Goal: Task Accomplishment & Management: Manage account settings

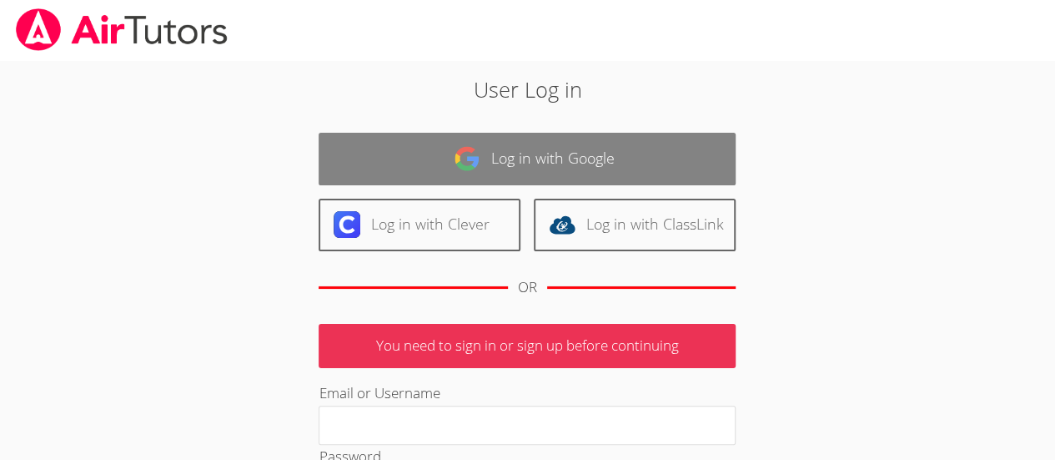
click at [470, 152] on img at bounding box center [467, 158] width 27 height 27
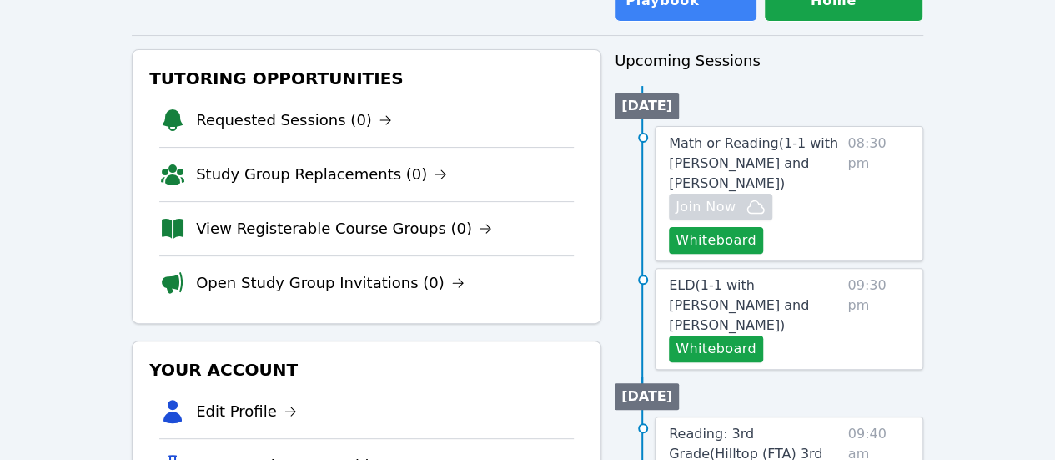
scroll to position [155, 0]
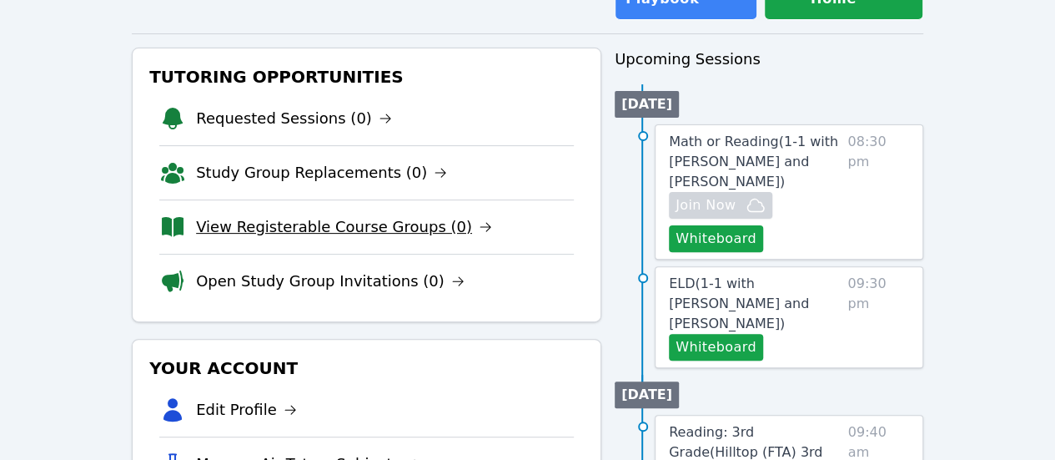
click at [382, 230] on link "View Registerable Course Groups (0)" at bounding box center [344, 226] width 296 height 23
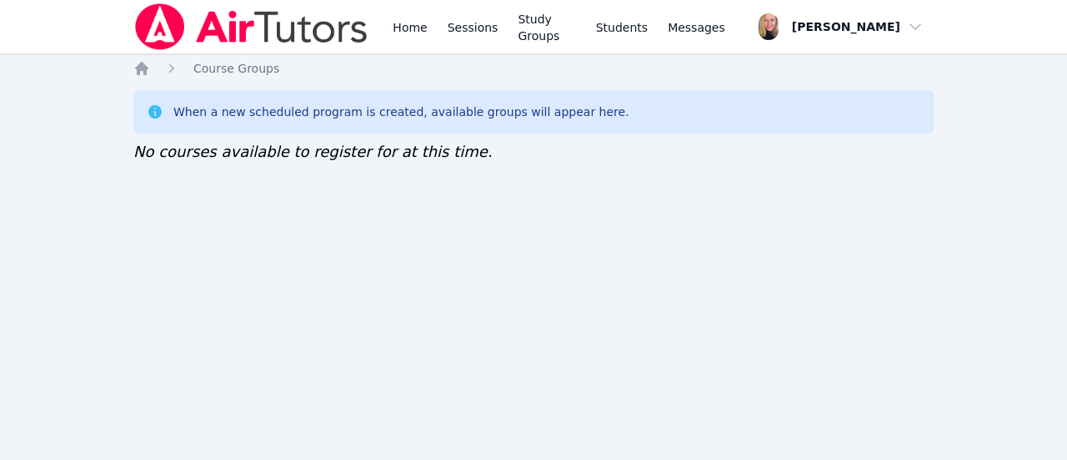
click at [470, 309] on div "Home Sessions Study Groups Students Messages Open user menu Asia Mason Open mai…" at bounding box center [533, 230] width 1067 height 460
click at [521, 246] on div "Home Sessions Study Groups Students Messages Open user menu Asia Mason Open mai…" at bounding box center [533, 230] width 1067 height 460
click at [530, 244] on div "Home Sessions Study Groups Students Messages Open user menu Asia Mason Open mai…" at bounding box center [533, 230] width 1067 height 460
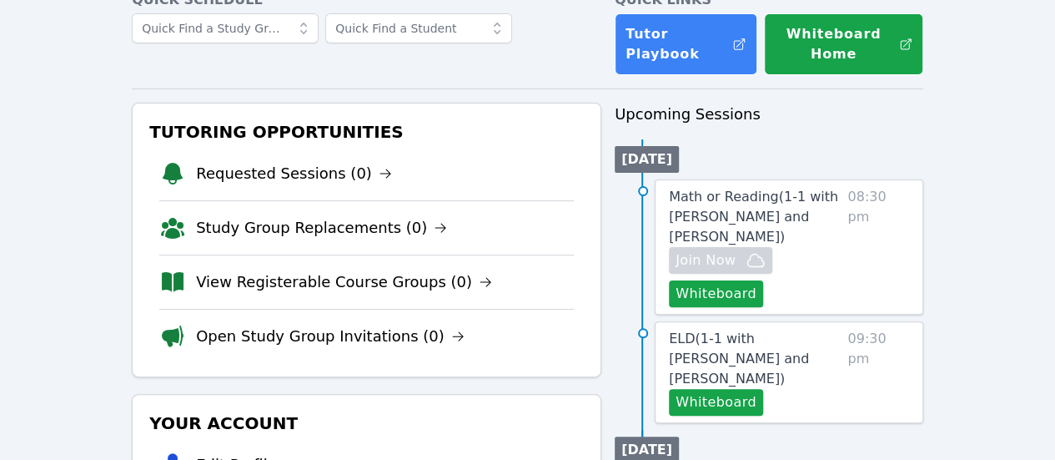
scroll to position [102, 0]
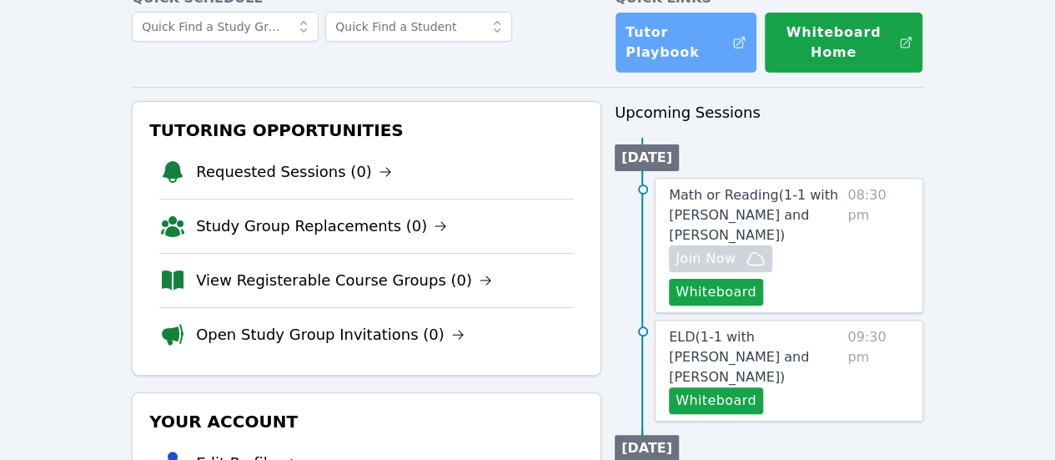
click at [685, 59] on link "Tutor Playbook" at bounding box center [686, 43] width 143 height 62
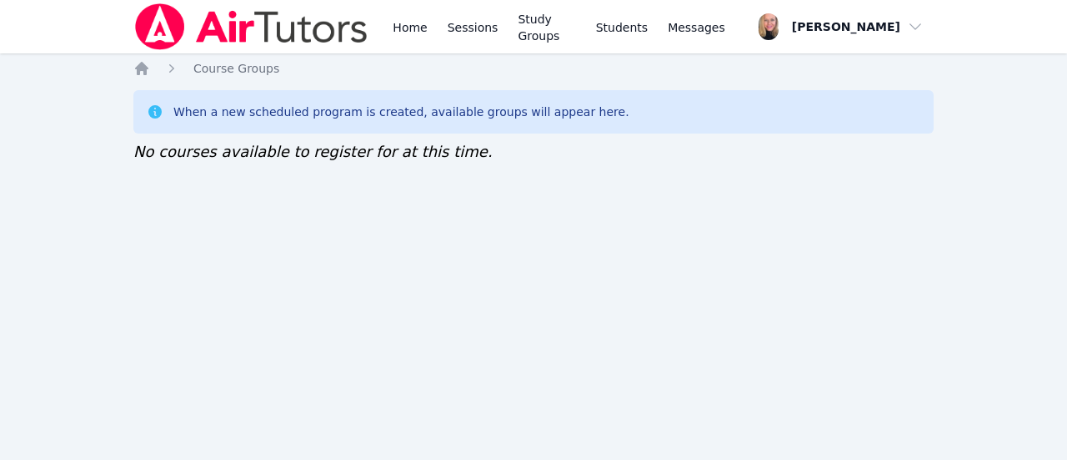
drag, startPoint x: 0, startPoint y: 0, endPoint x: 577, endPoint y: 298, distance: 649.4
click at [577, 298] on div "Home Sessions Study Groups Students Messages Open user menu Asia Mason Open mai…" at bounding box center [533, 230] width 1067 height 460
click at [977, 195] on div "Home Sessions Study Groups Students Messages Open user menu Asia Mason Open mai…" at bounding box center [533, 230] width 1067 height 460
click at [388, 220] on div "Home Sessions Study Groups Students Messages Open user menu Asia Mason Open mai…" at bounding box center [533, 230] width 1067 height 460
click at [147, 71] on icon "Breadcrumb" at bounding box center [141, 68] width 17 height 17
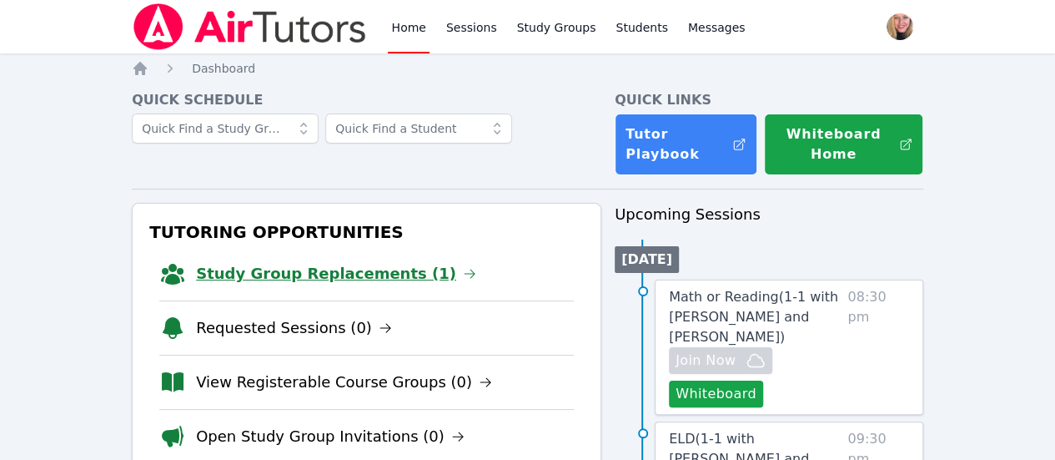
click at [287, 275] on link "Study Group Replacements (1)" at bounding box center [336, 273] width 280 height 23
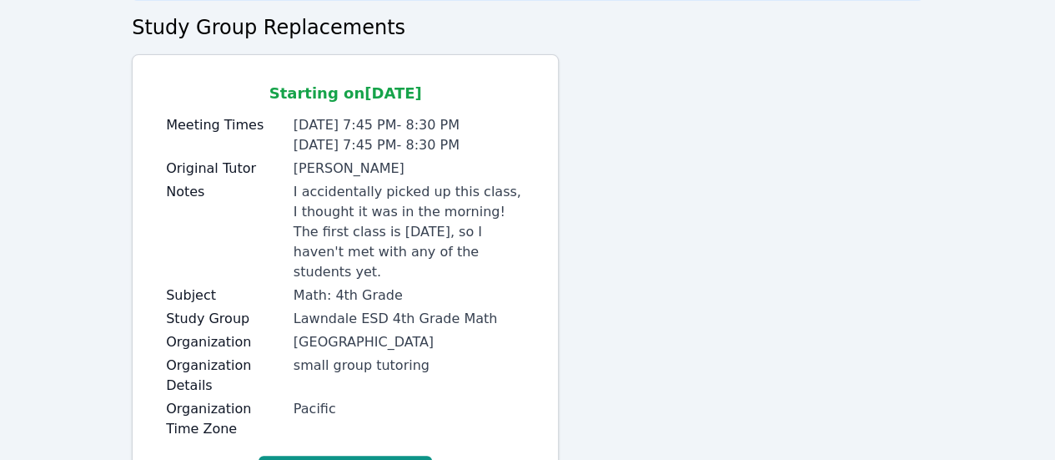
scroll to position [143, 0]
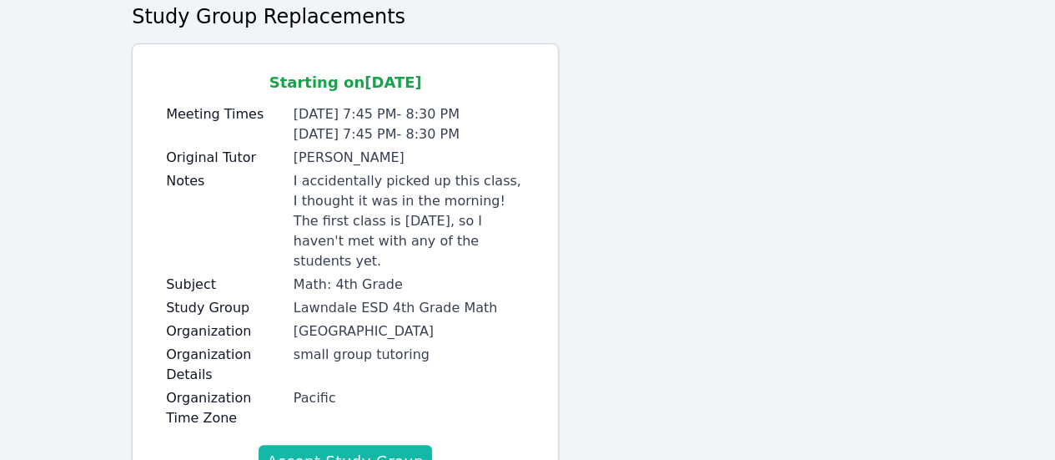
click at [384, 444] on button "Accept Study Group" at bounding box center [345, 460] width 173 height 33
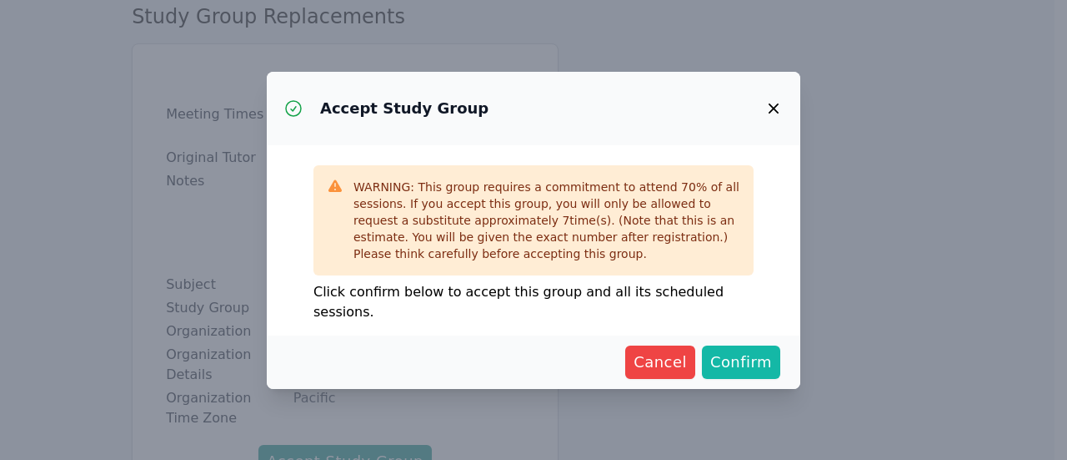
click at [746, 350] on span "Confirm" at bounding box center [742, 361] width 62 height 23
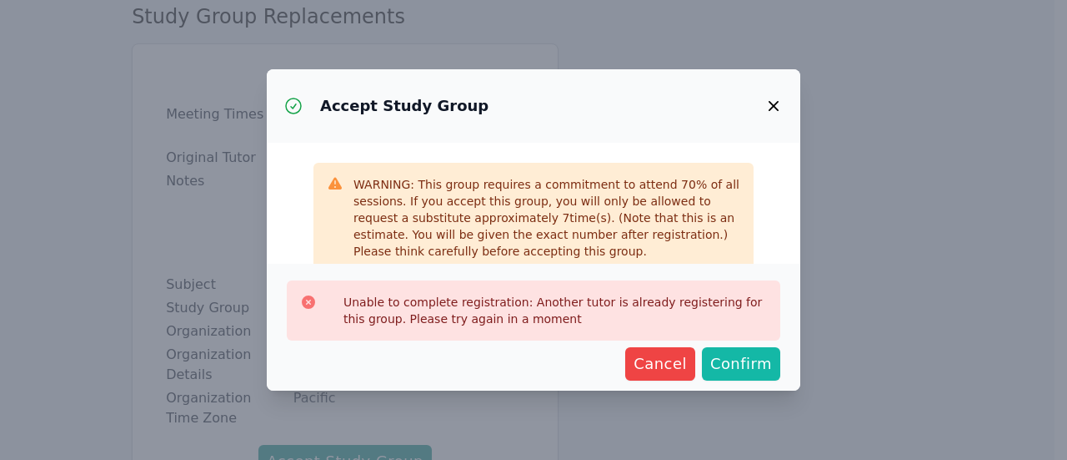
click at [746, 363] on span "Confirm" at bounding box center [742, 363] width 62 height 23
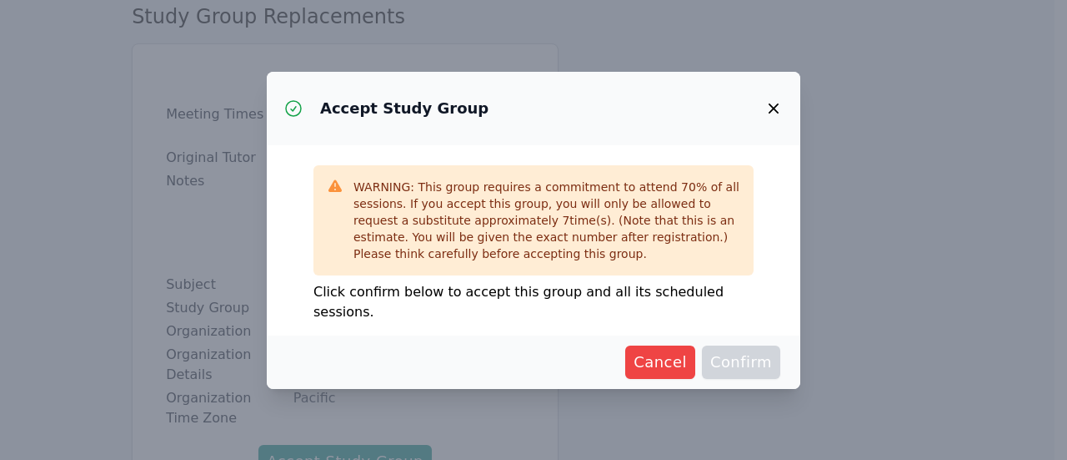
click at [746, 363] on span "Confirm" at bounding box center [742, 361] width 62 height 23
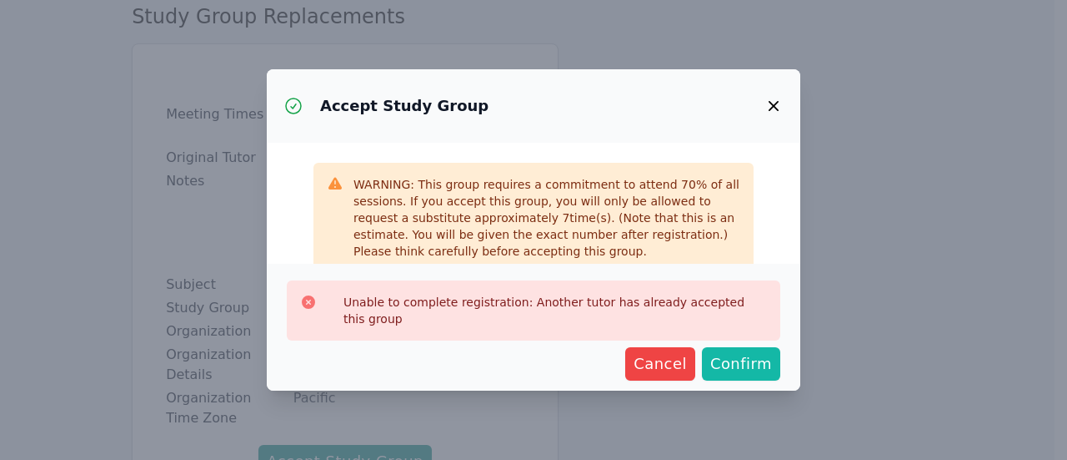
click at [746, 363] on span "Confirm" at bounding box center [742, 363] width 62 height 23
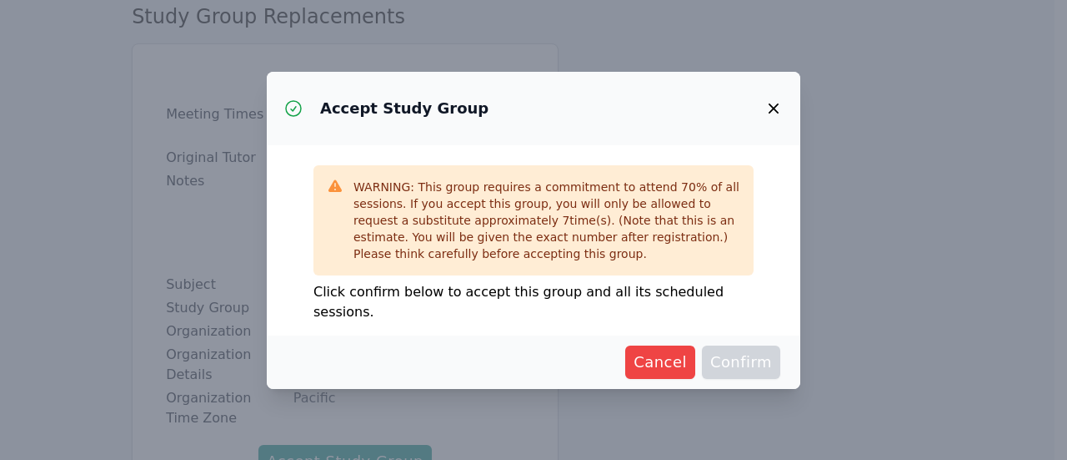
click at [746, 363] on span "Confirm" at bounding box center [742, 361] width 62 height 23
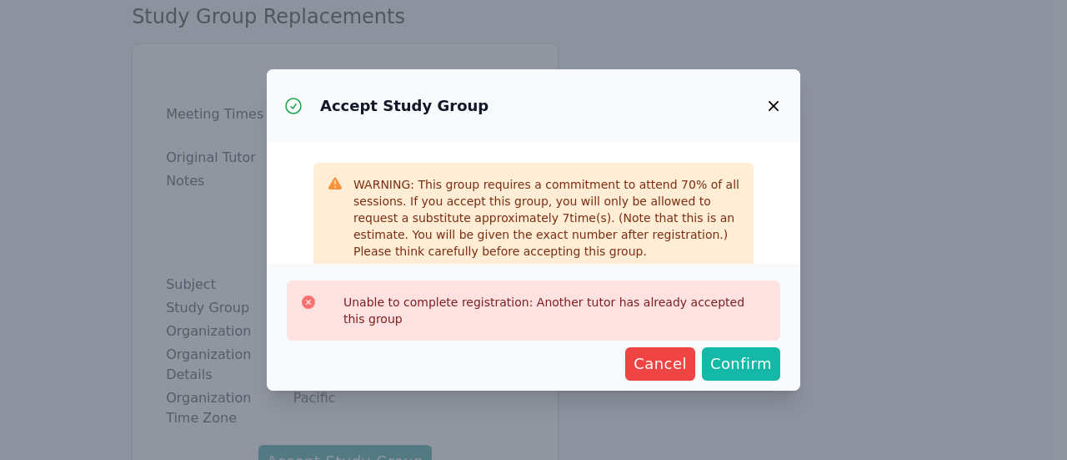
click at [746, 363] on span "Confirm" at bounding box center [742, 363] width 62 height 23
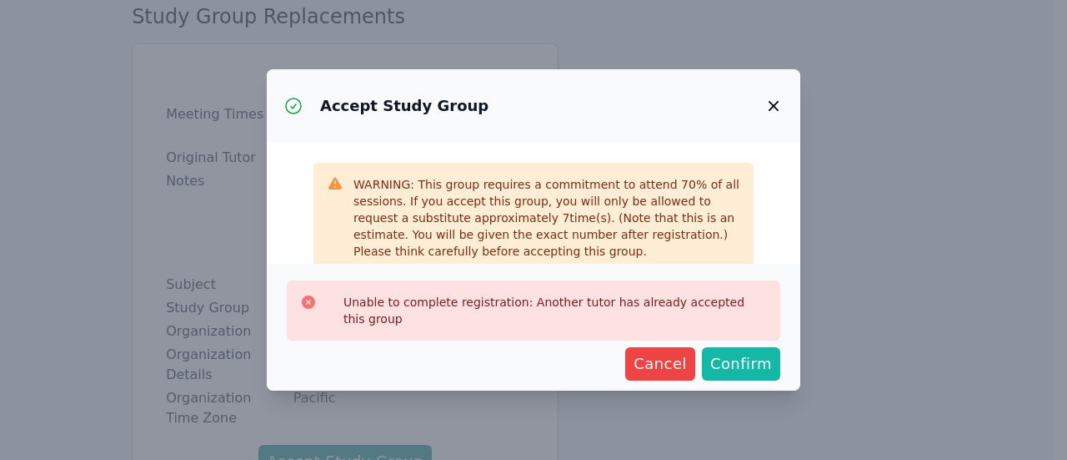
click at [746, 363] on span "Confirm" at bounding box center [742, 363] width 62 height 23
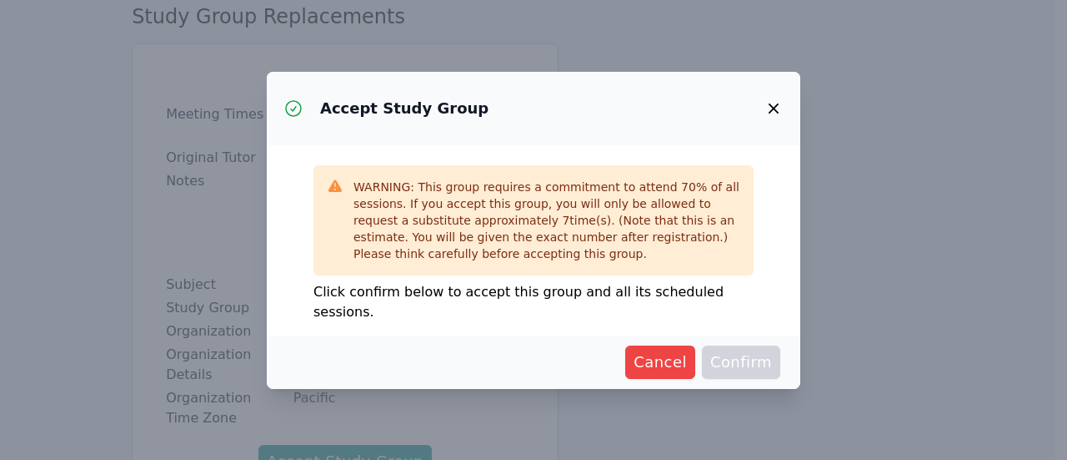
click at [746, 363] on span "Confirm" at bounding box center [742, 361] width 62 height 23
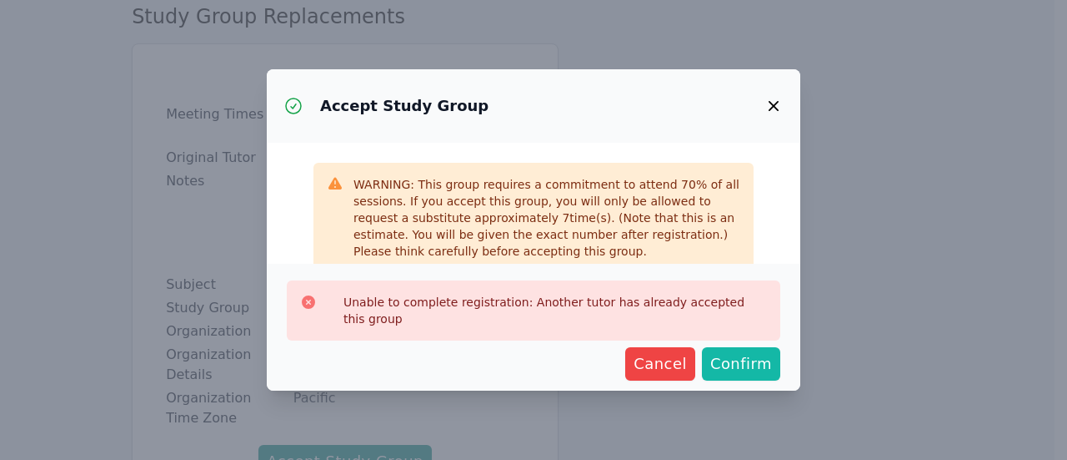
click at [746, 363] on span "Confirm" at bounding box center [742, 363] width 62 height 23
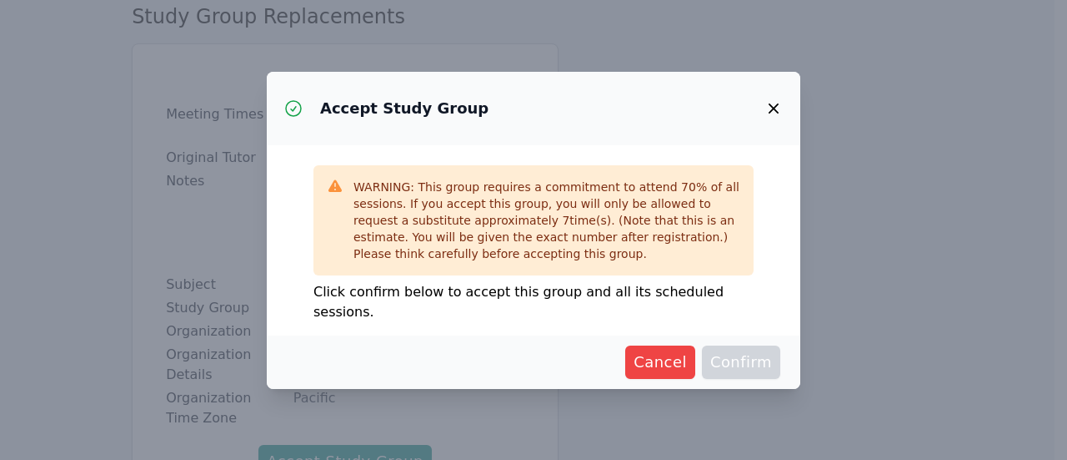
click at [746, 363] on span "Confirm" at bounding box center [742, 361] width 62 height 23
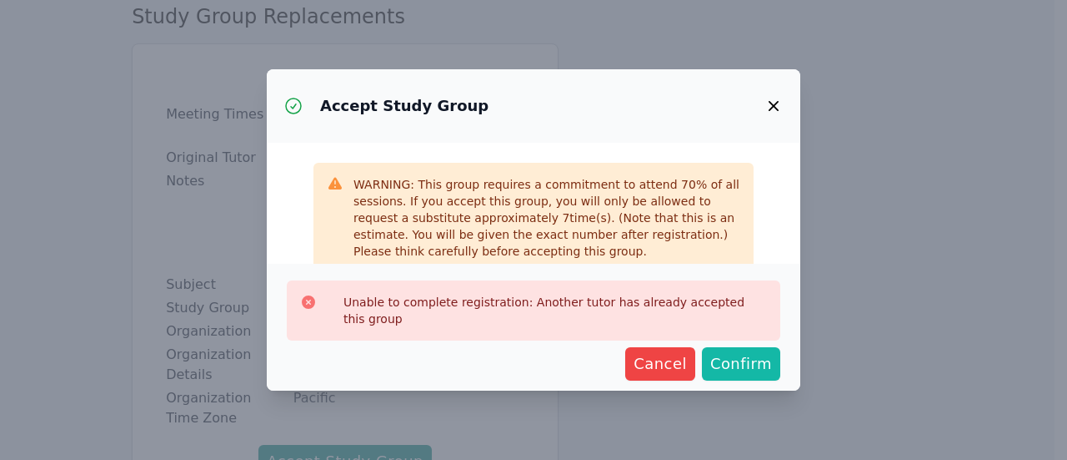
click at [746, 363] on span "Confirm" at bounding box center [742, 363] width 62 height 23
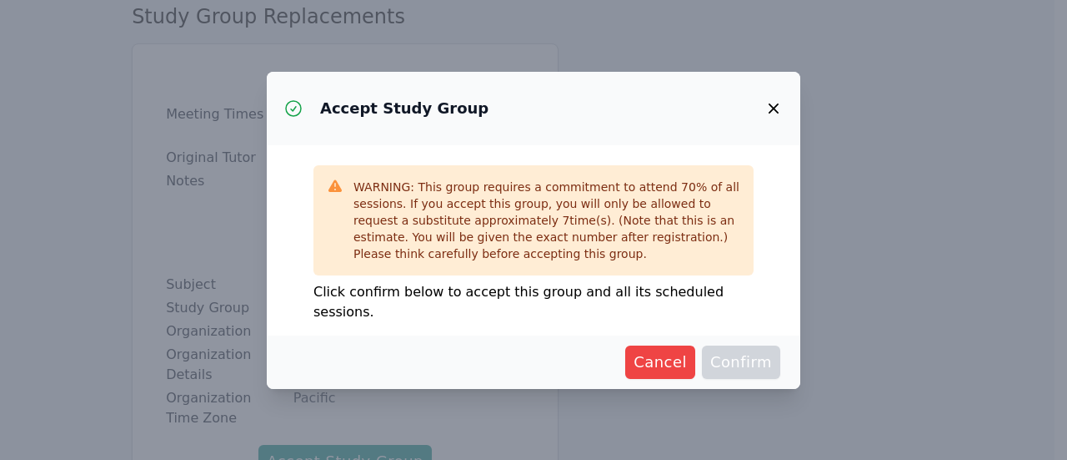
click at [746, 363] on span "Confirm" at bounding box center [742, 361] width 62 height 23
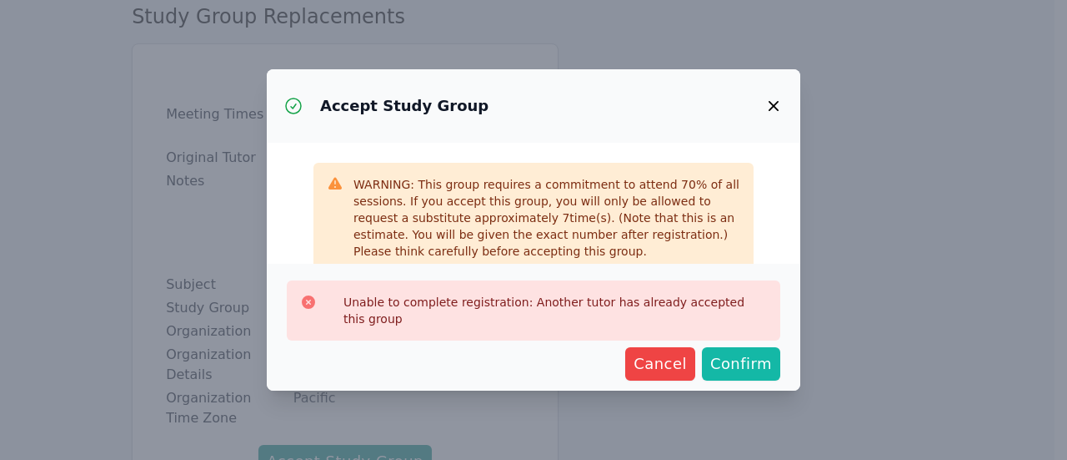
click at [746, 363] on span "Confirm" at bounding box center [742, 363] width 62 height 23
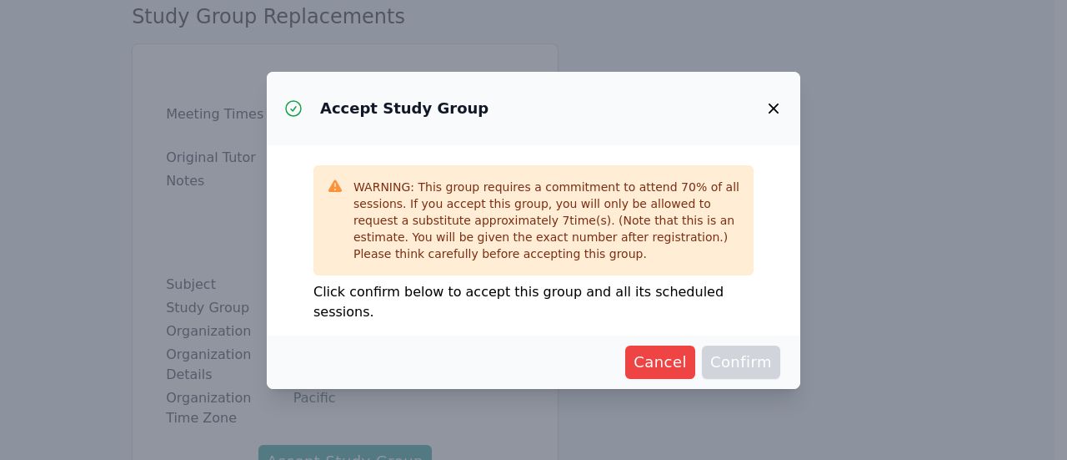
click at [746, 363] on span "Confirm" at bounding box center [742, 361] width 62 height 23
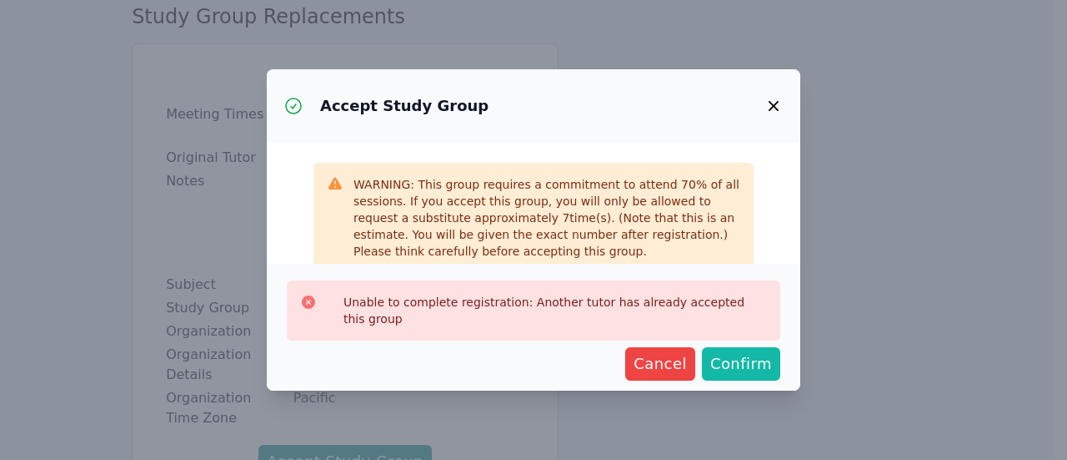
click at [746, 363] on span "Confirm" at bounding box center [742, 363] width 62 height 23
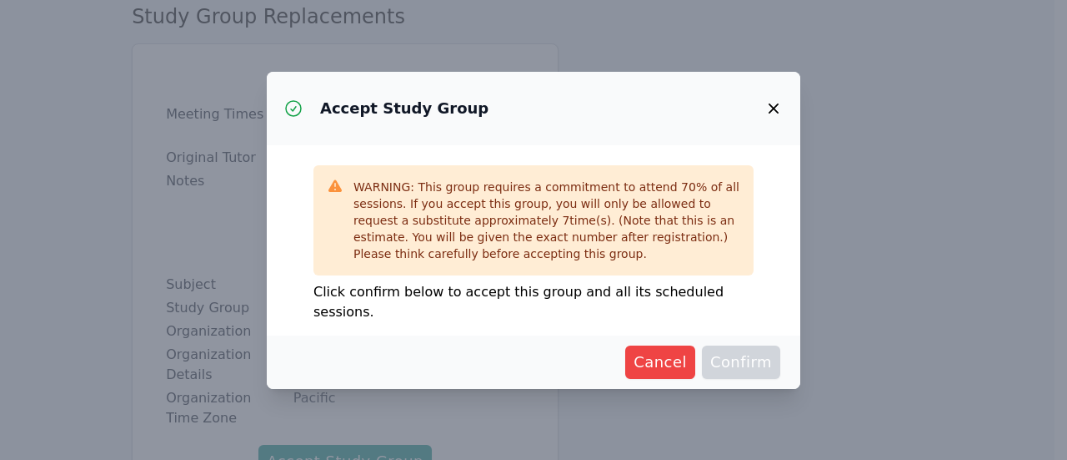
click at [746, 363] on span "Confirm" at bounding box center [742, 361] width 62 height 23
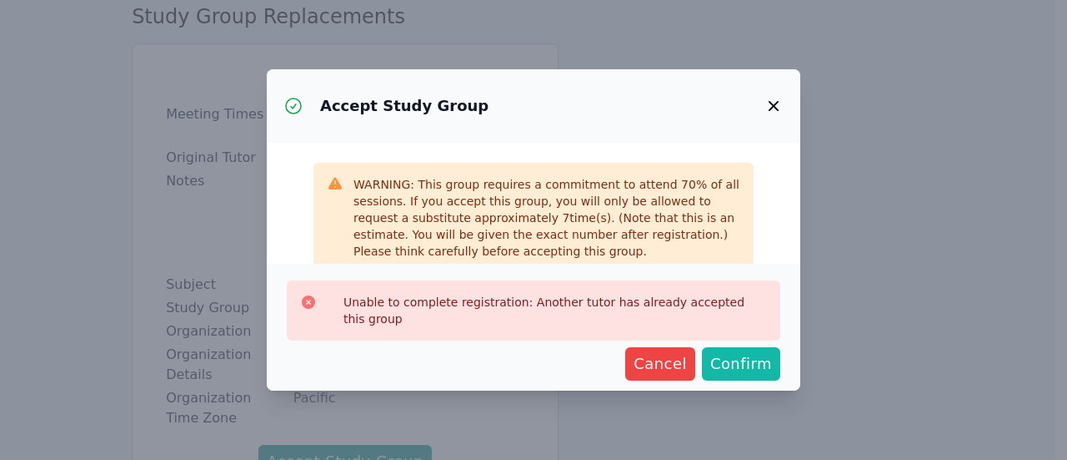
click at [746, 363] on span "Confirm" at bounding box center [742, 363] width 62 height 23
click at [684, 358] on span "Cancel" at bounding box center [660, 363] width 53 height 23
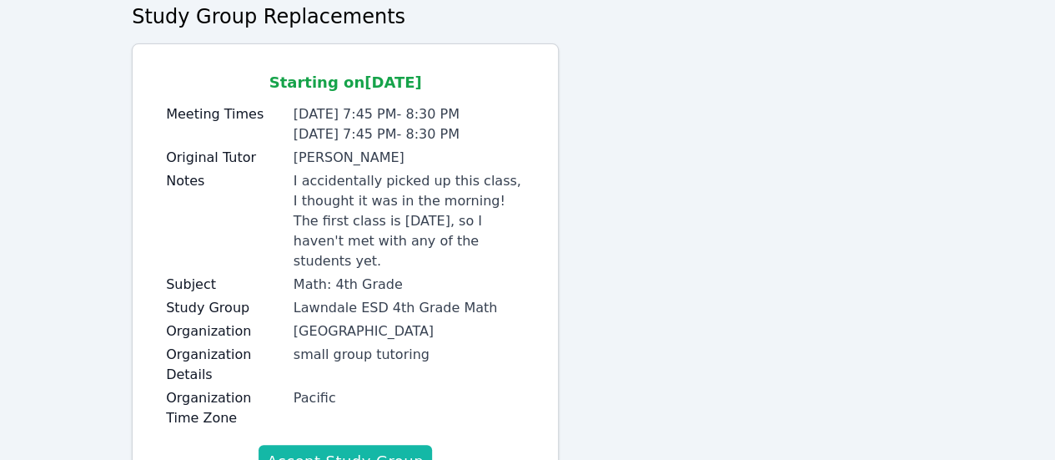
click at [382, 444] on button "Accept Study Group" at bounding box center [345, 460] width 173 height 33
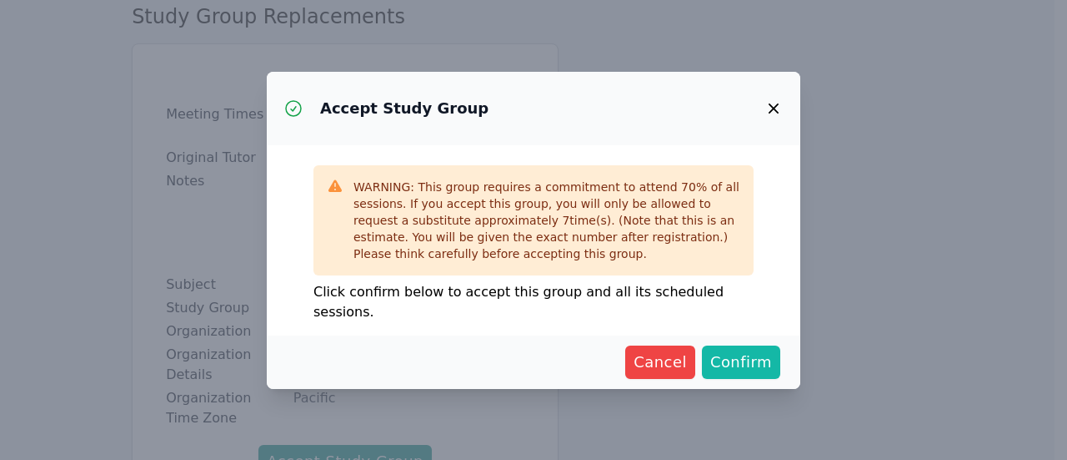
click at [761, 359] on span "Confirm" at bounding box center [742, 361] width 62 height 23
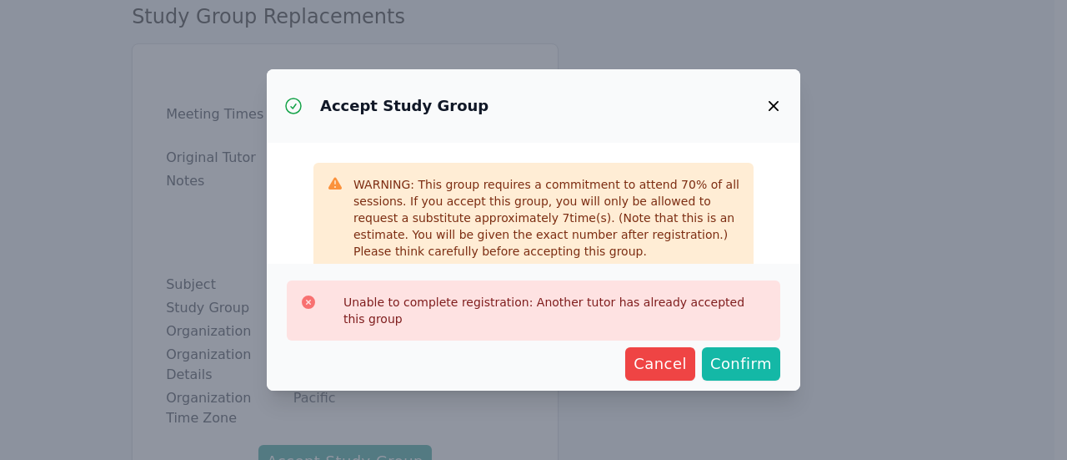
click at [773, 354] on button "Confirm" at bounding box center [741, 363] width 78 height 33
click at [671, 374] on span "Cancel" at bounding box center [660, 363] width 53 height 23
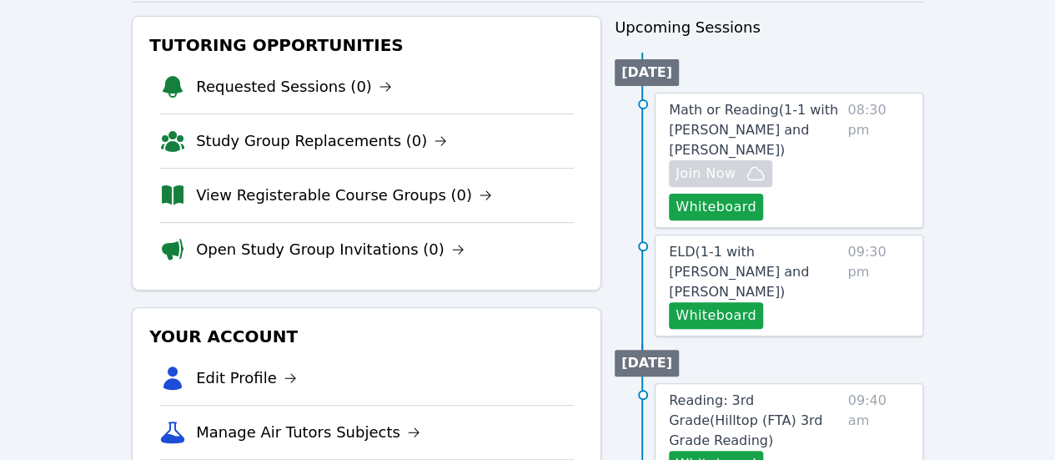
scroll to position [198, 0]
